Goal: Task Accomplishment & Management: Manage account settings

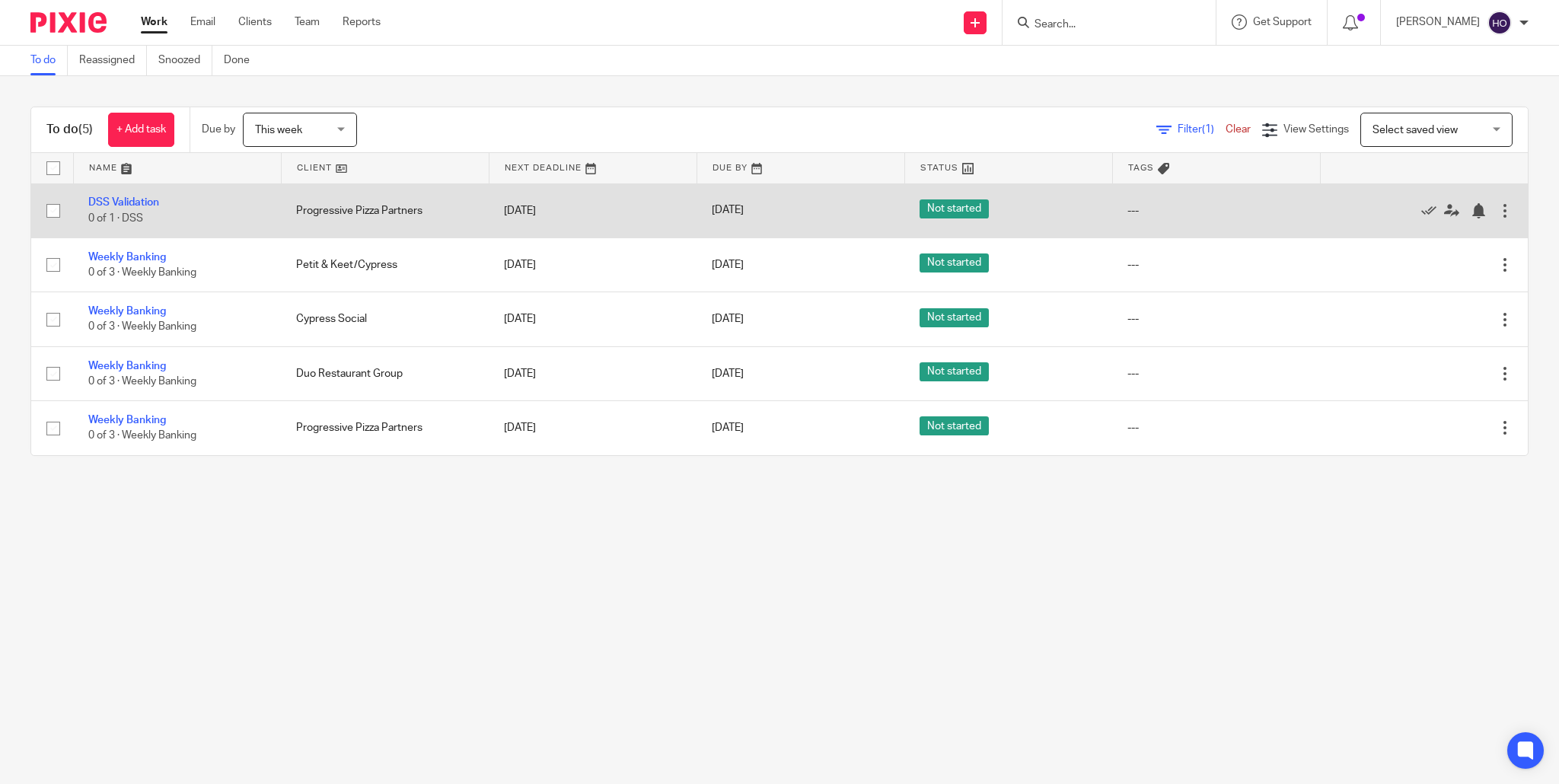
click at [53, 213] on input "checkbox" at bounding box center [52, 210] width 29 height 29
checkbox input "true"
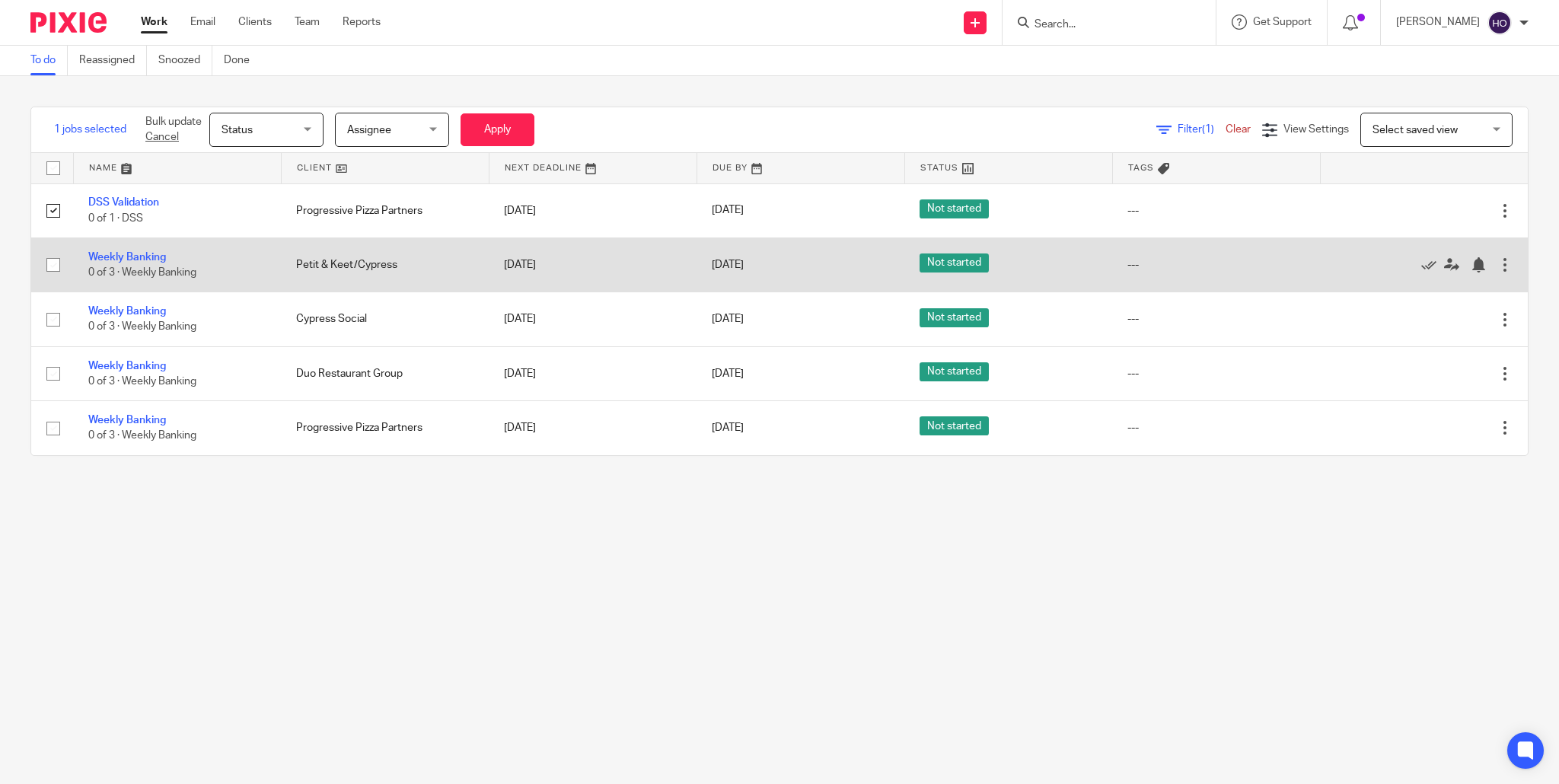
click at [56, 266] on input "checkbox" at bounding box center [52, 264] width 29 height 29
checkbox input "true"
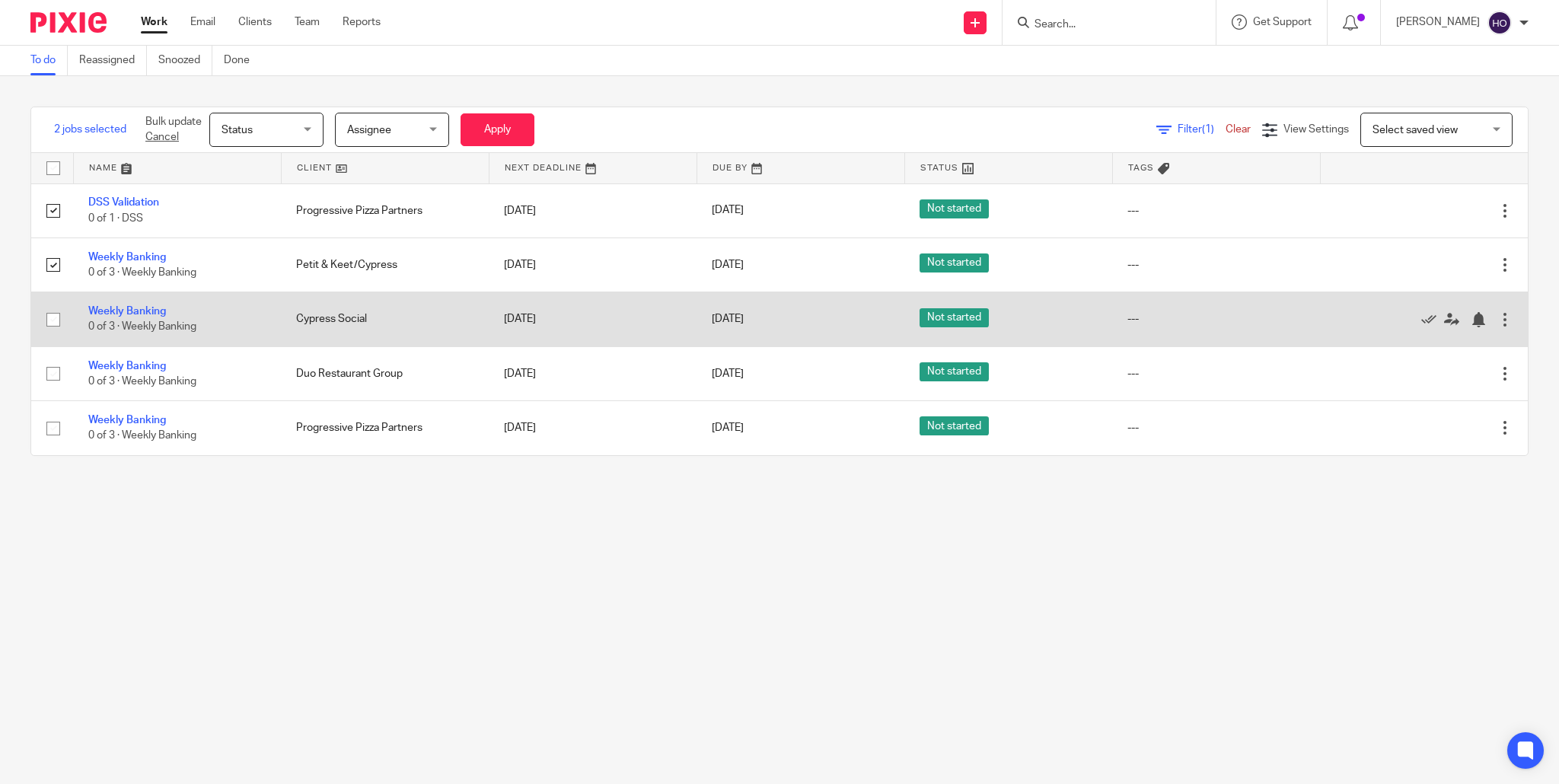
click at [52, 322] on input "checkbox" at bounding box center [52, 319] width 29 height 29
checkbox input "true"
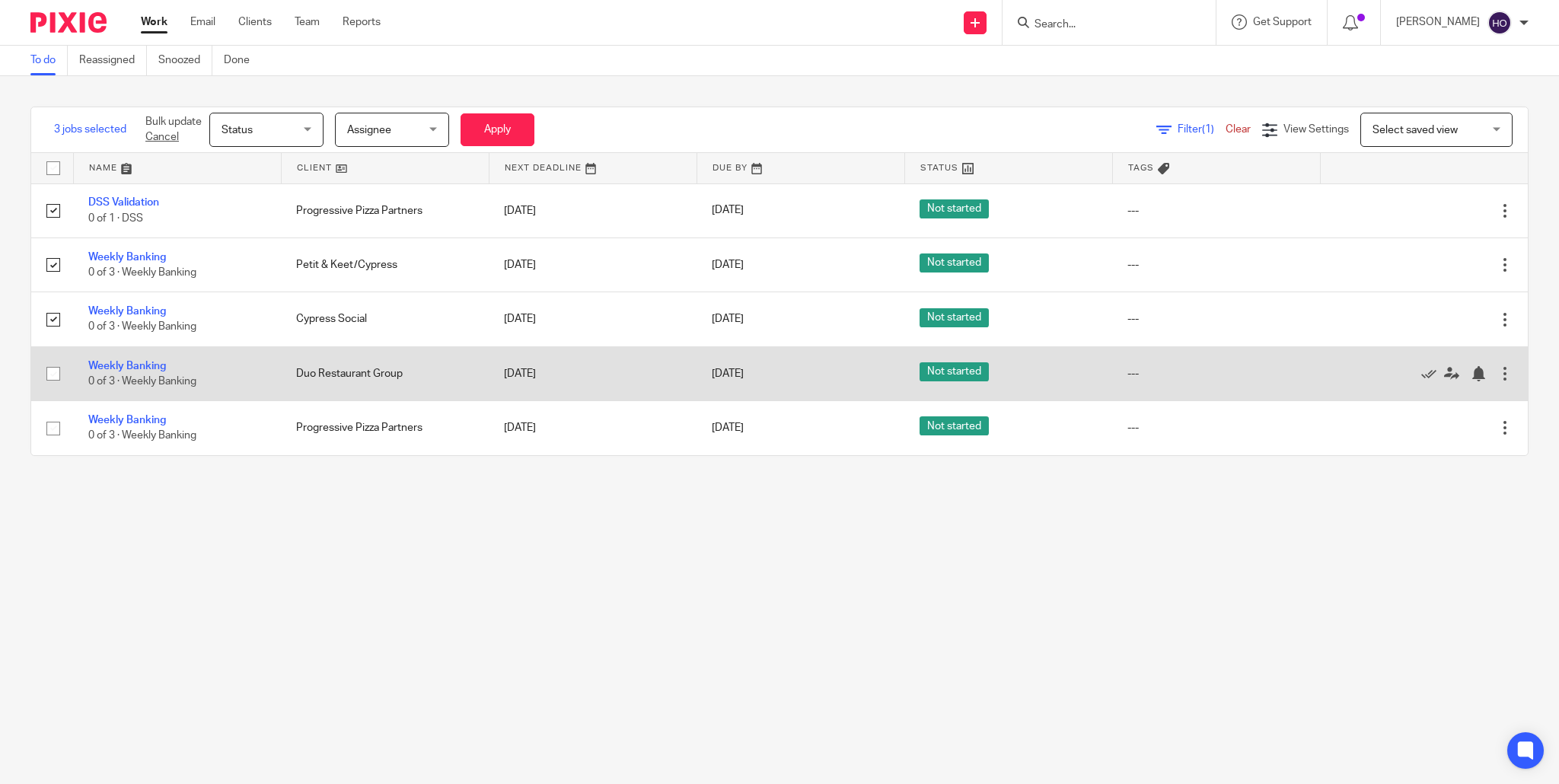
click at [52, 376] on input "checkbox" at bounding box center [52, 373] width 29 height 29
checkbox input "true"
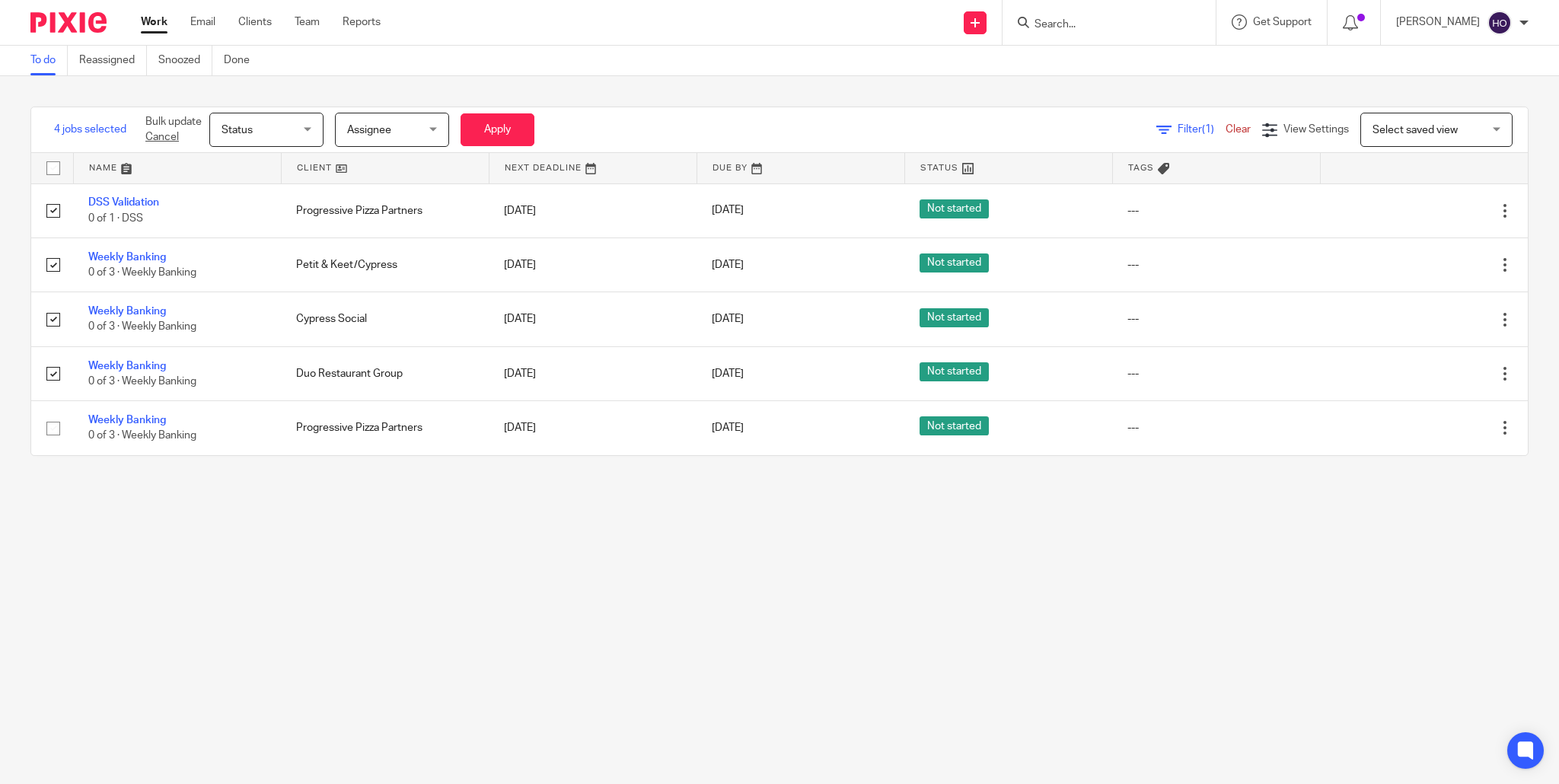
click at [313, 127] on div "Status Status" at bounding box center [266, 129] width 114 height 34
click at [258, 253] on li "Done" at bounding box center [267, 256] width 112 height 31
click at [500, 130] on button "Apply" at bounding box center [497, 130] width 74 height 33
